Goal: Navigation & Orientation: Understand site structure

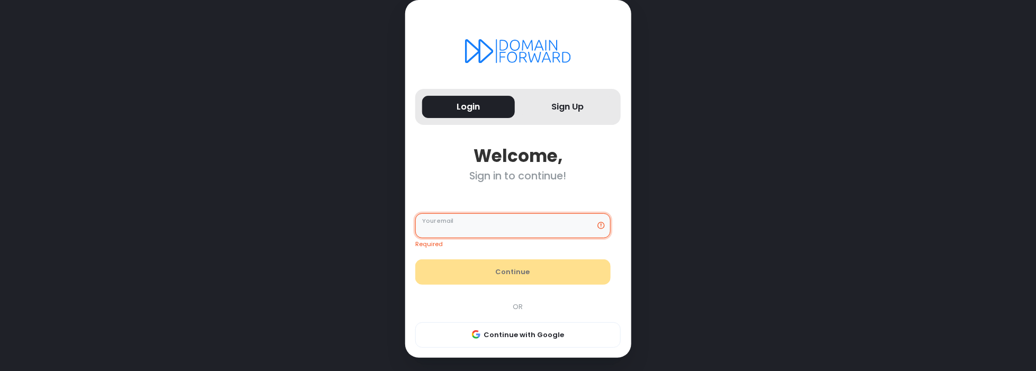
click at [511, 235] on input "Your email" at bounding box center [512, 225] width 195 height 25
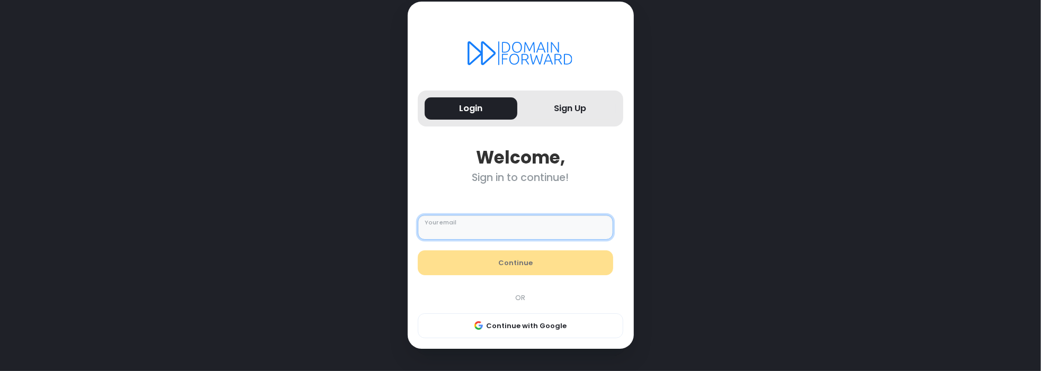
paste input "**********"
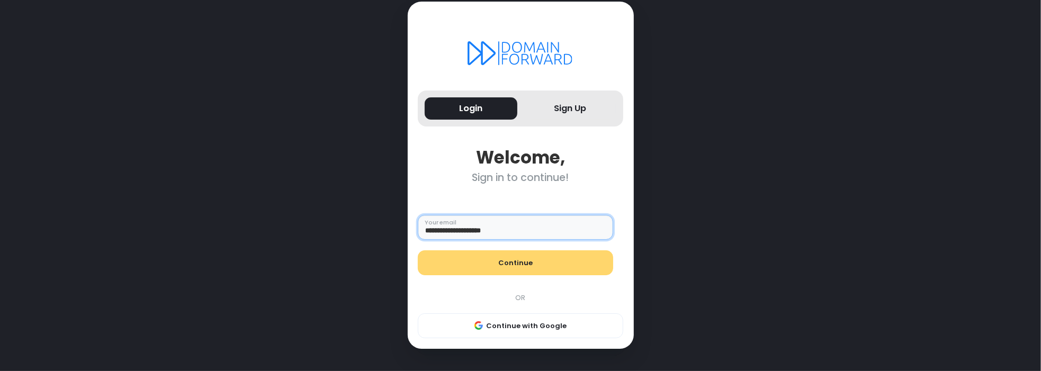
type input "**********"
click at [449, 273] on button "Continue" at bounding box center [515, 263] width 195 height 25
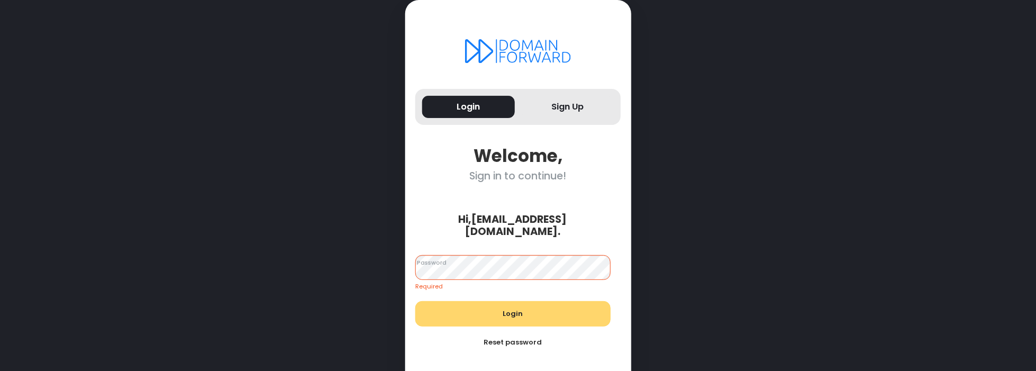
click at [448, 306] on div "Login Reset password" at bounding box center [513, 328] width 206 height 54
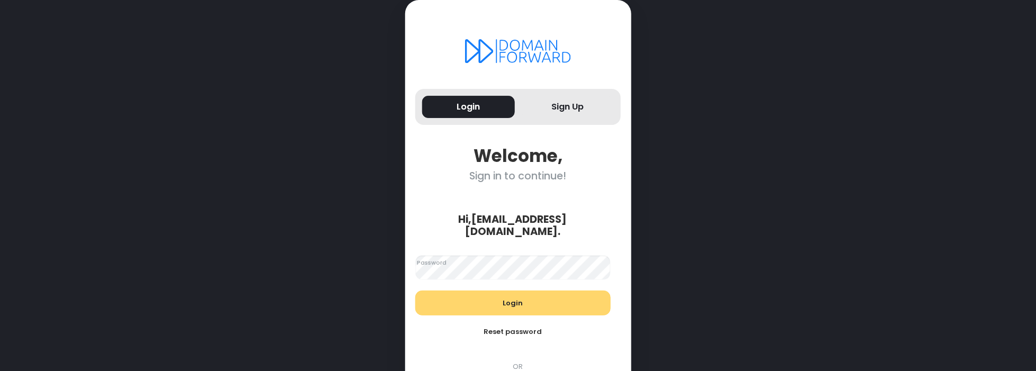
click at [462, 291] on button "Login" at bounding box center [512, 303] width 195 height 25
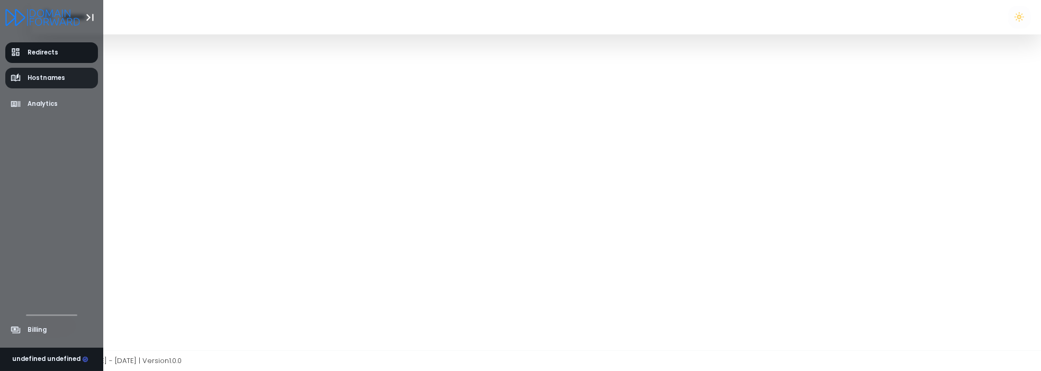
click at [53, 73] on link "Hostnames" at bounding box center [51, 78] width 93 height 21
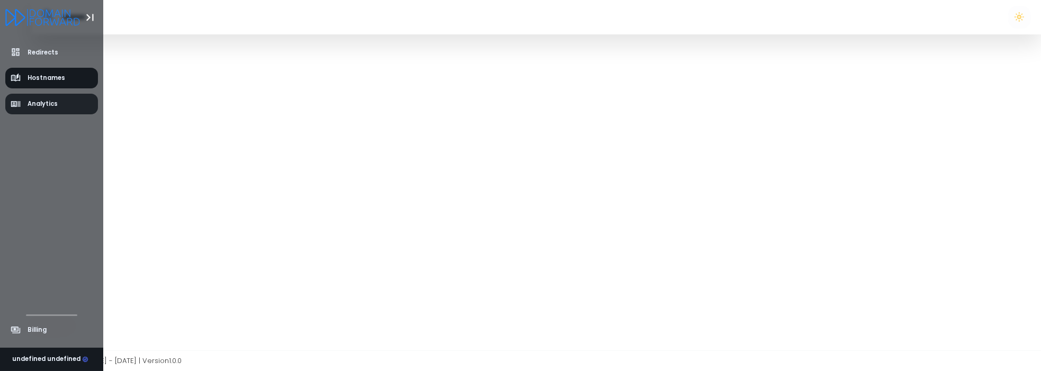
click at [57, 97] on link "Analytics" at bounding box center [51, 104] width 93 height 21
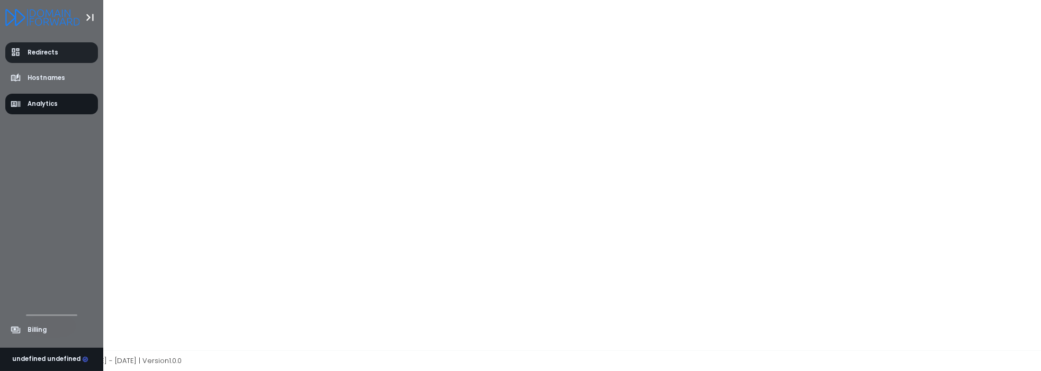
click at [53, 52] on span "Redirects" at bounding box center [43, 52] width 31 height 9
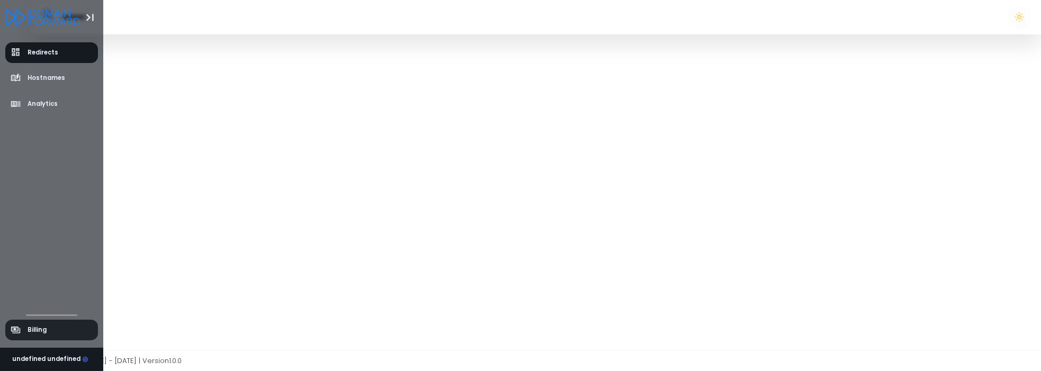
click at [15, 332] on icon "aside-billing" at bounding box center [16, 330] width 11 height 11
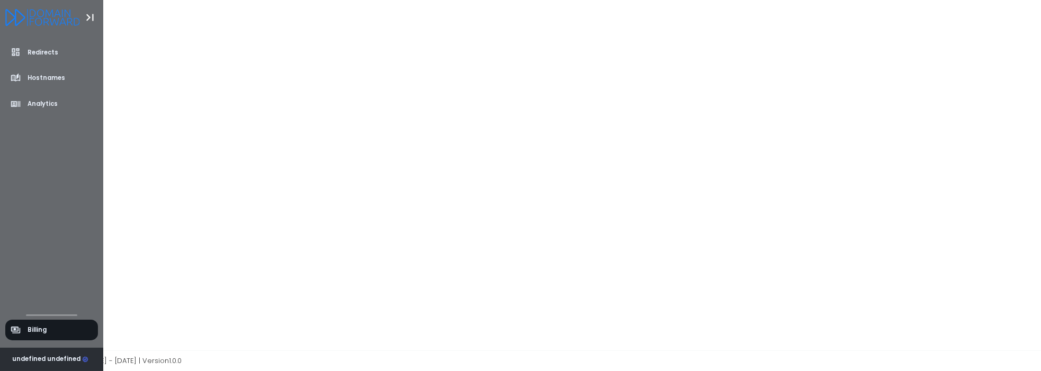
click at [83, 360] on icon at bounding box center [85, 360] width 4 height 4
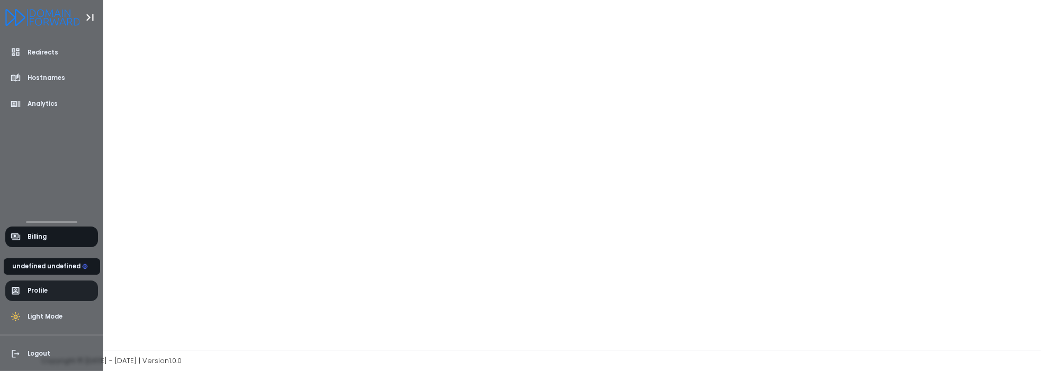
click at [65, 292] on span "Profile" at bounding box center [51, 291] width 93 height 21
